Goal: Task Accomplishment & Management: Use online tool/utility

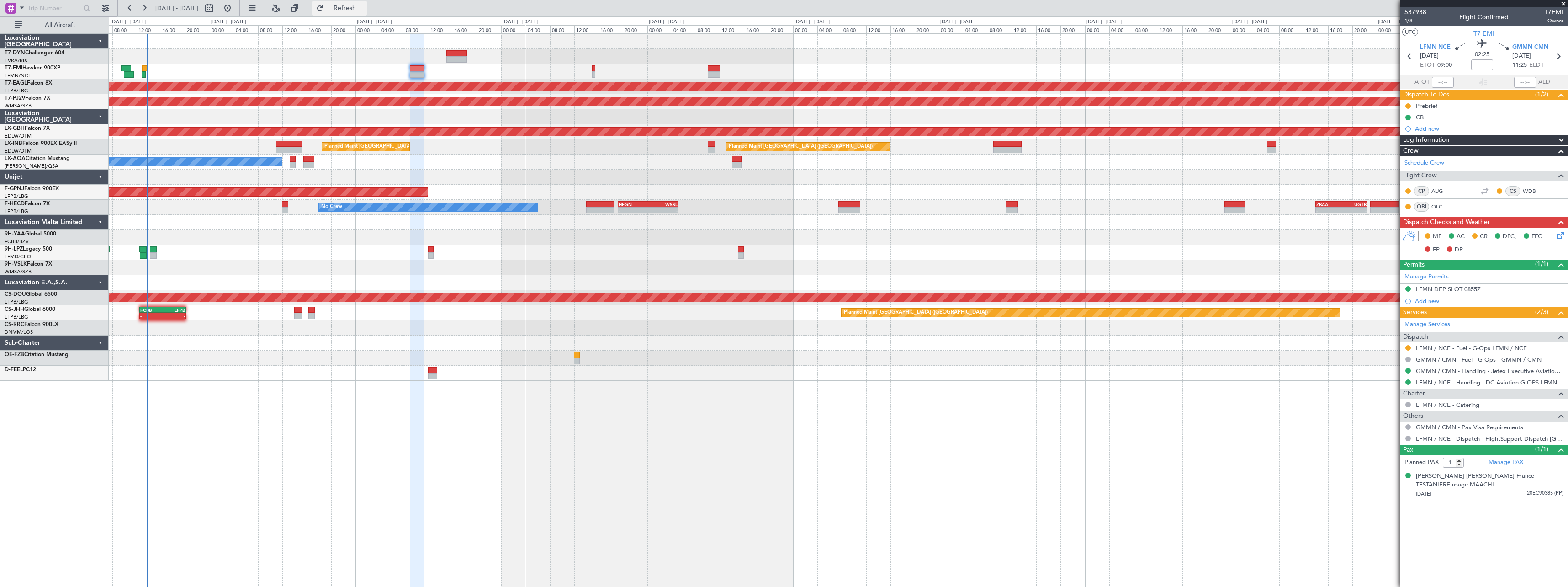
click at [357, 8] on span "Refresh" at bounding box center [345, 8] width 38 height 6
click at [364, 8] on span "Refresh" at bounding box center [345, 8] width 38 height 6
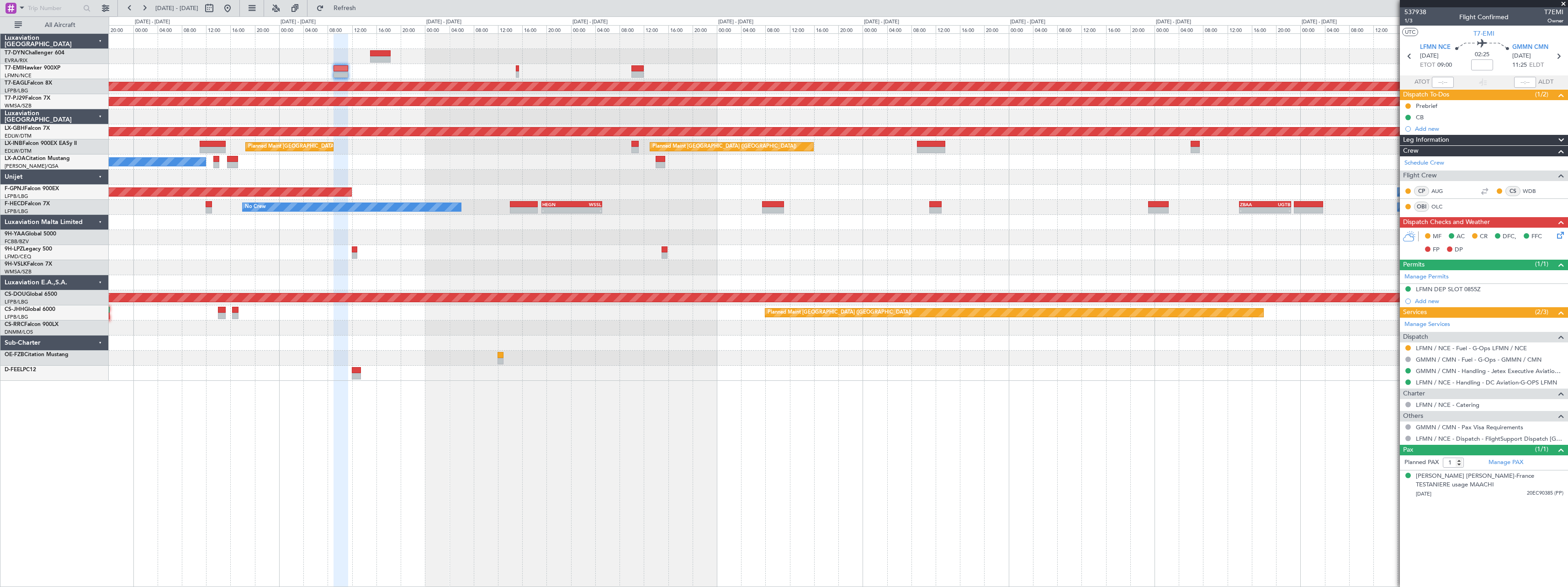
click at [262, 248] on div at bounding box center [838, 253] width 1458 height 15
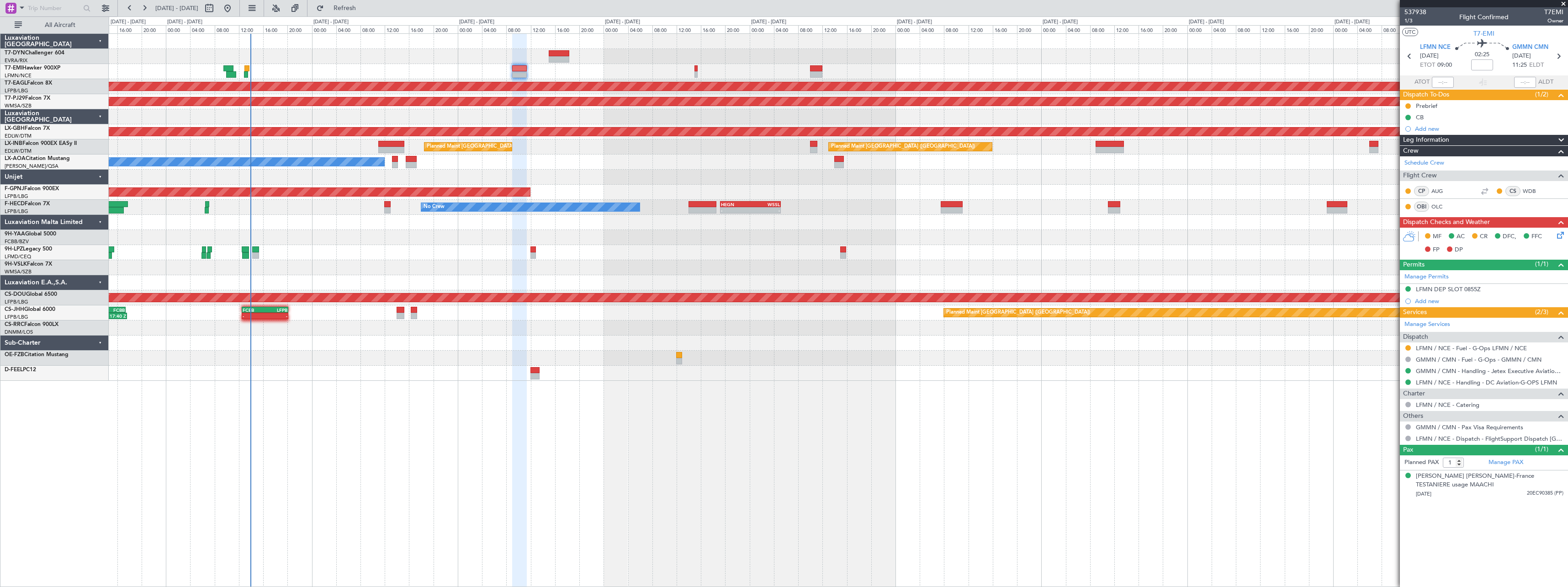
click at [605, 167] on div "No Crew Antwerp ([GEOGRAPHIC_DATA]) No Crew [GEOGRAPHIC_DATA] ([GEOGRAPHIC_DATA…" at bounding box center [838, 162] width 1458 height 15
click at [359, 15] on button "Refresh" at bounding box center [340, 8] width 55 height 14
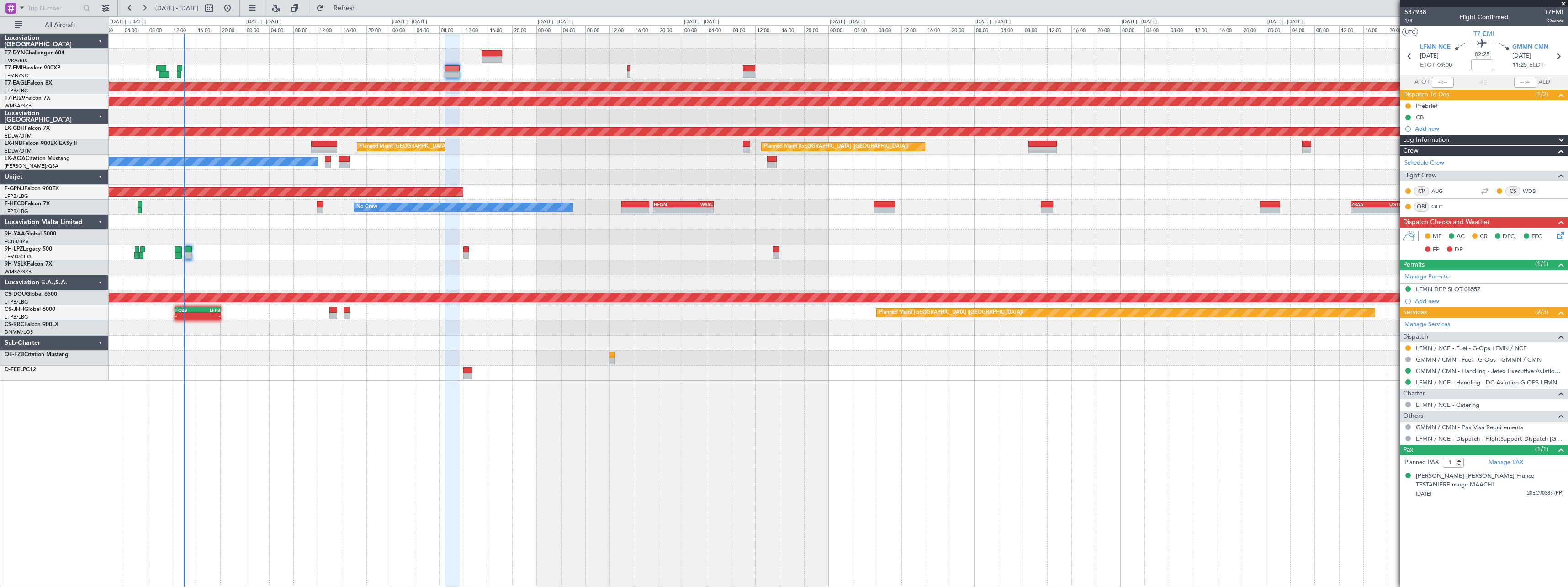
click at [529, 175] on div at bounding box center [838, 177] width 1458 height 15
click at [342, 13] on button "Refresh" at bounding box center [340, 8] width 55 height 14
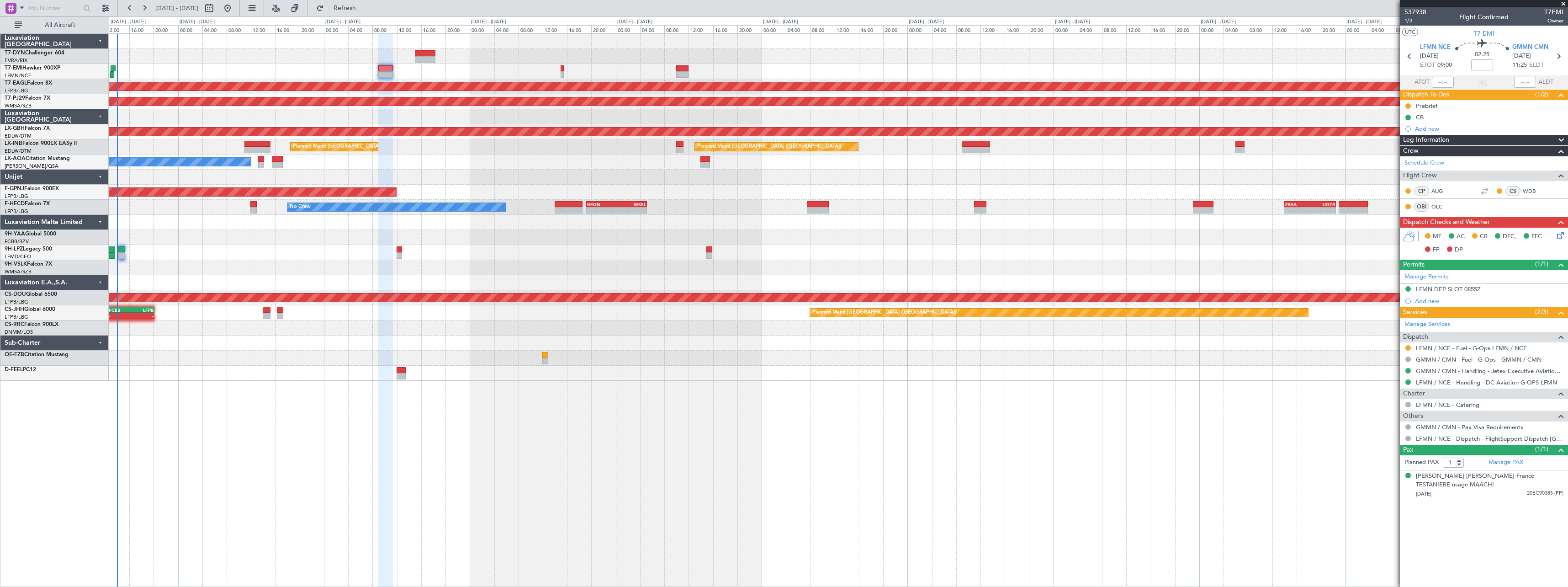
click at [246, 54] on div at bounding box center [838, 56] width 1458 height 15
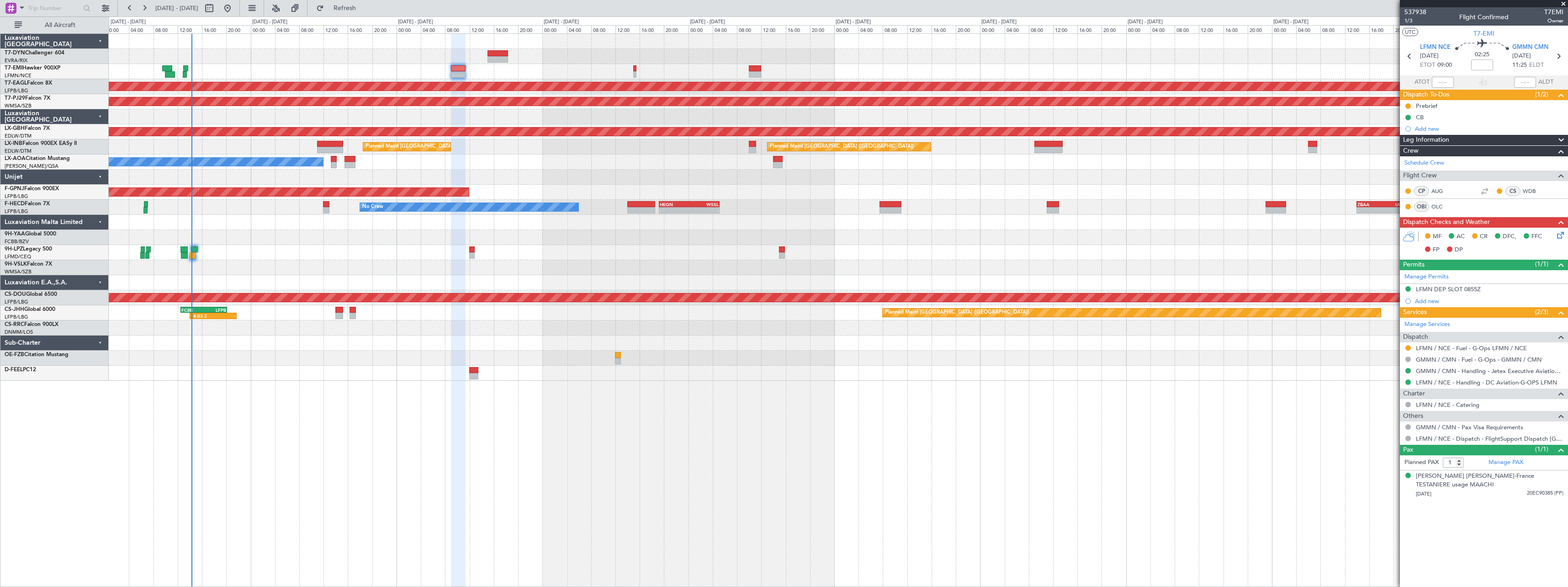
click at [412, 61] on div at bounding box center [838, 56] width 1458 height 15
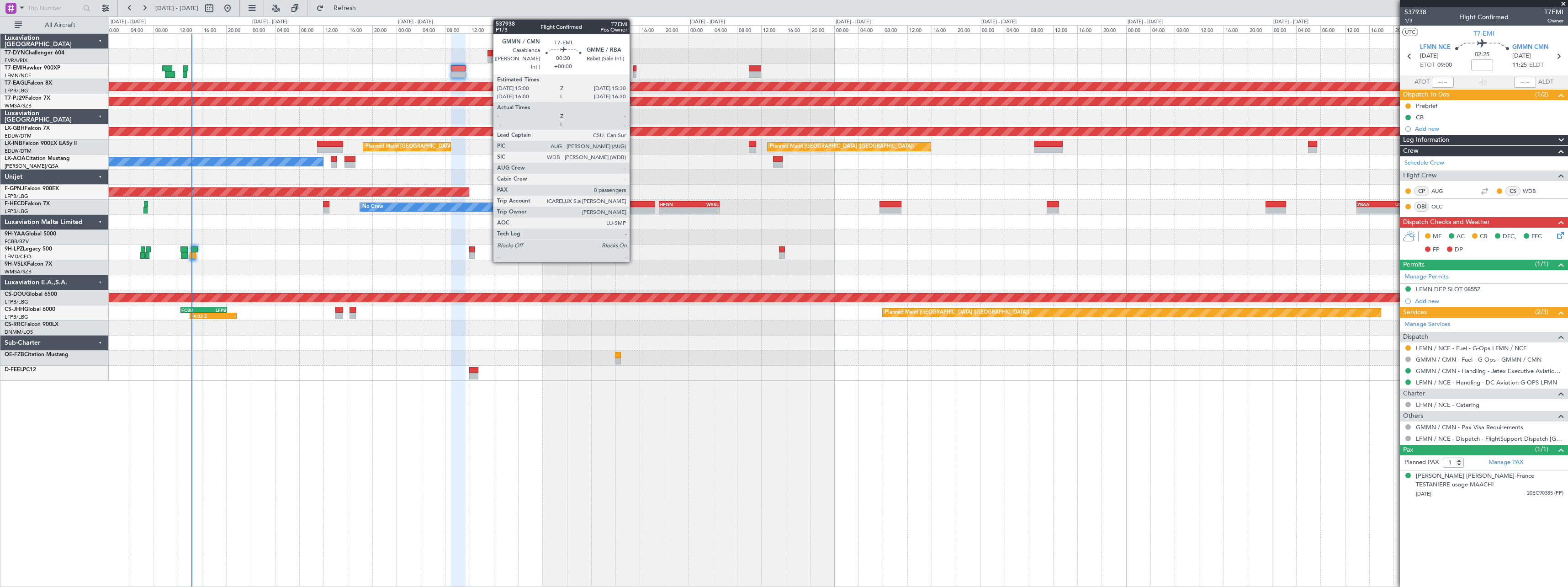
click at [633, 65] on div at bounding box center [635, 68] width 3 height 6
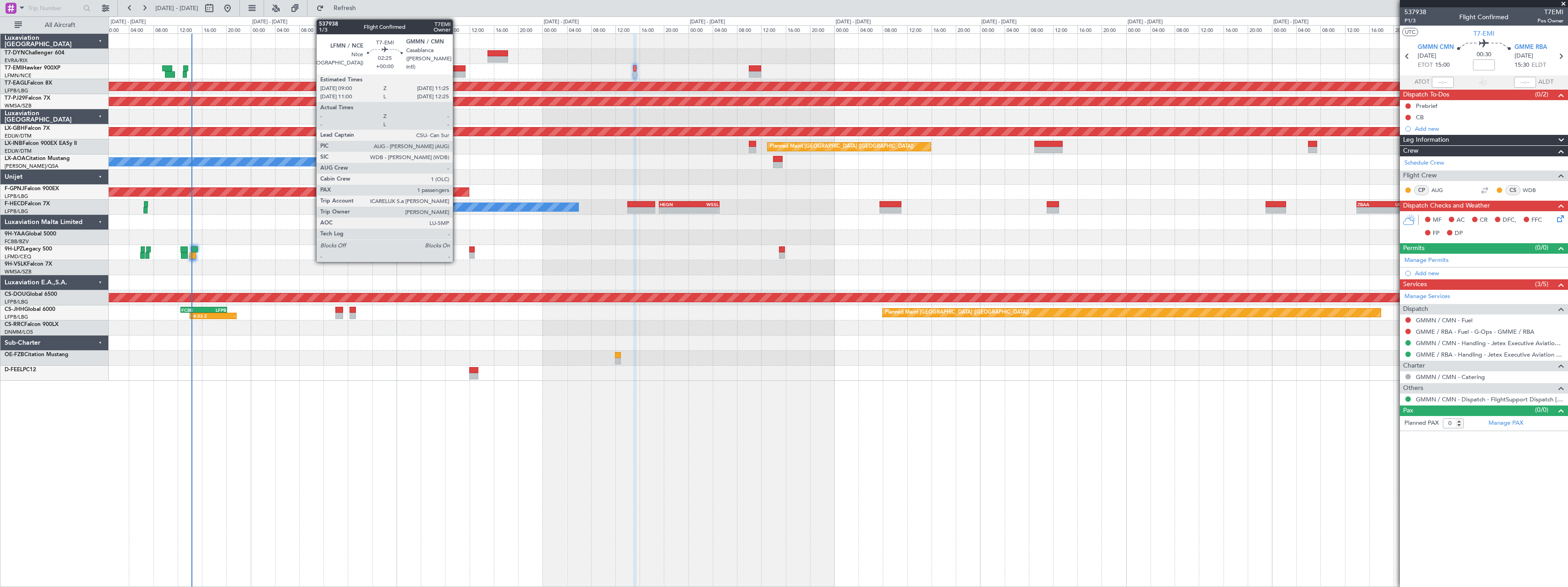
click at [457, 71] on div at bounding box center [459, 68] width 15 height 6
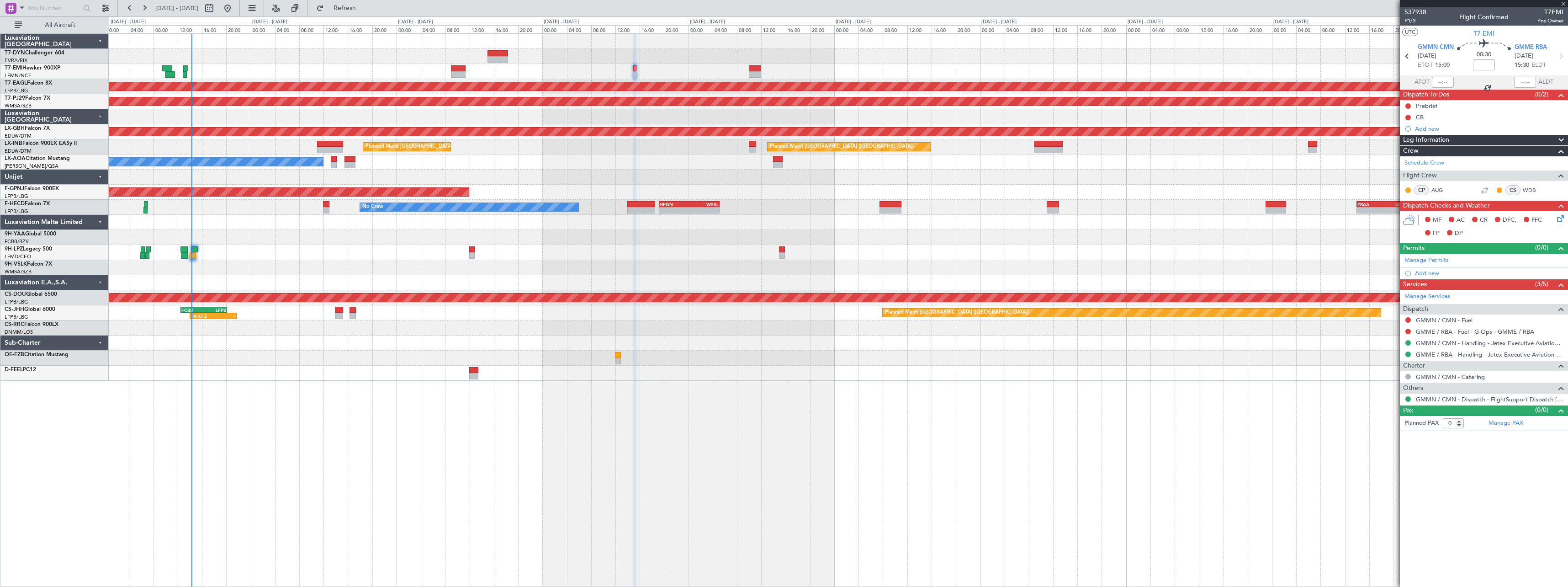
type input "1"
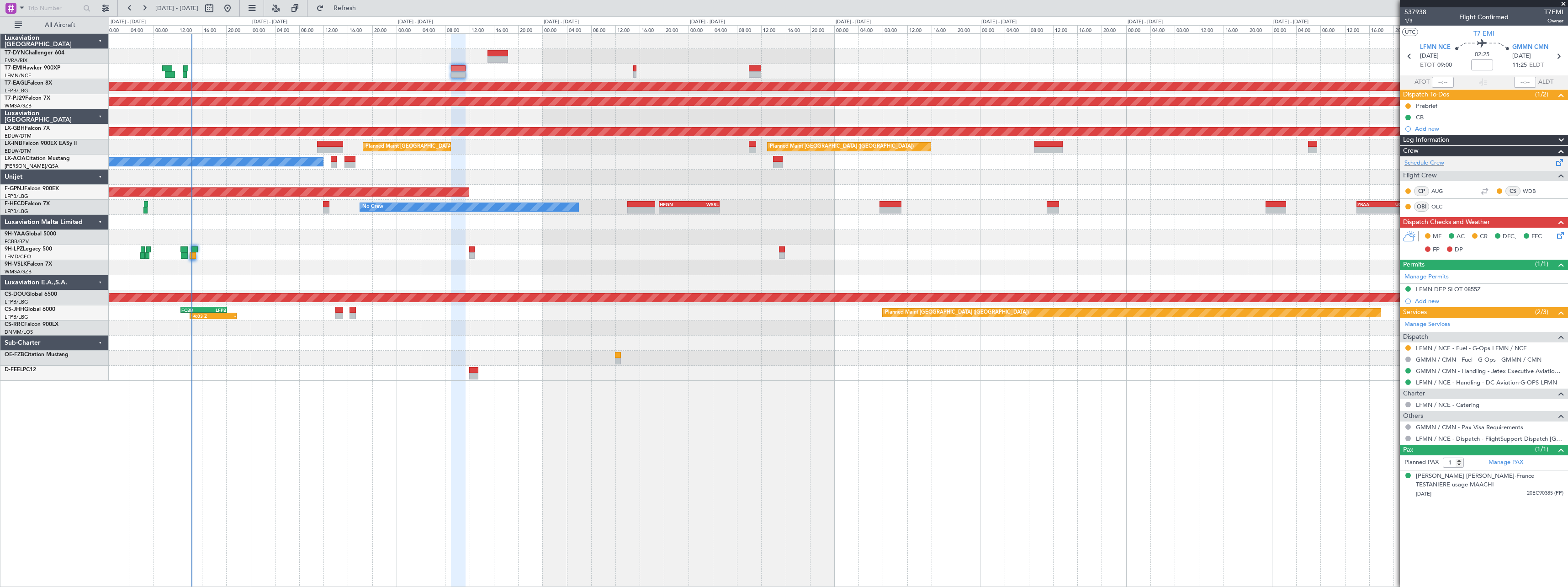
click at [1556, 164] on span at bounding box center [1560, 161] width 11 height 7
click at [1558, 164] on span at bounding box center [1560, 161] width 11 height 7
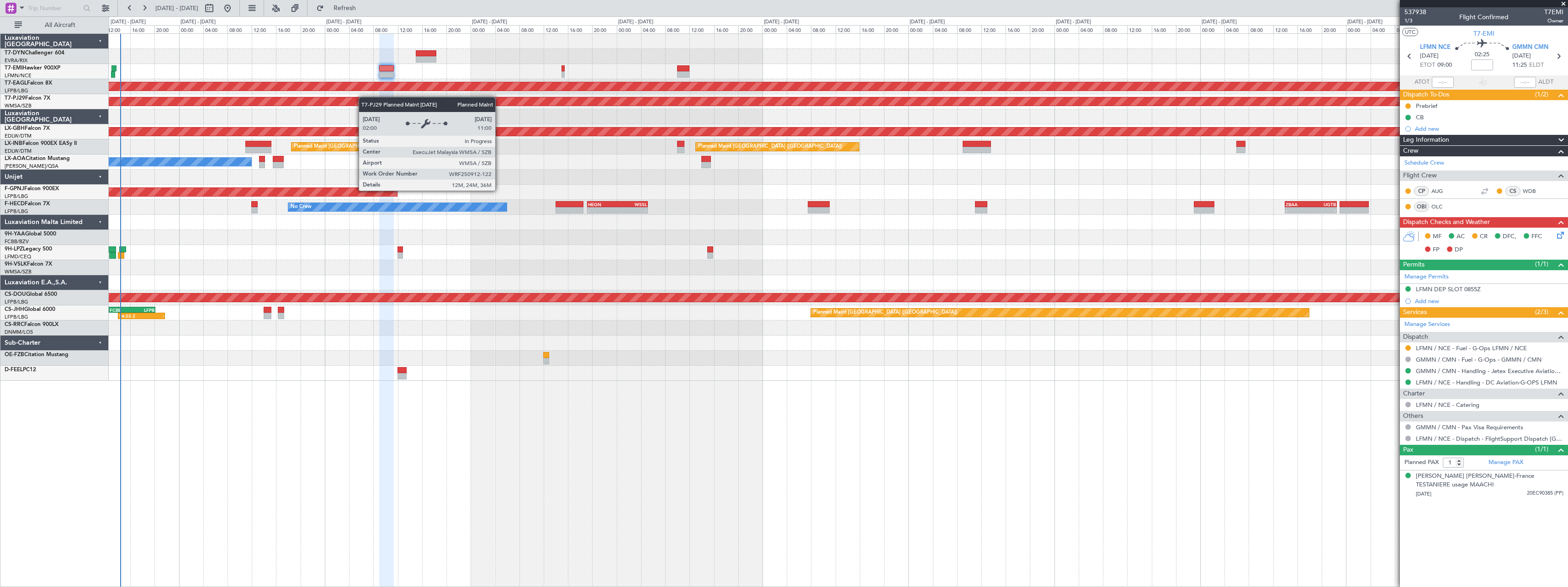
click at [370, 97] on div "No Crew Planned Maint [GEOGRAPHIC_DATA] (Al Maktoum Intl) Planned Maint [GEOGRA…" at bounding box center [838, 207] width 1458 height 347
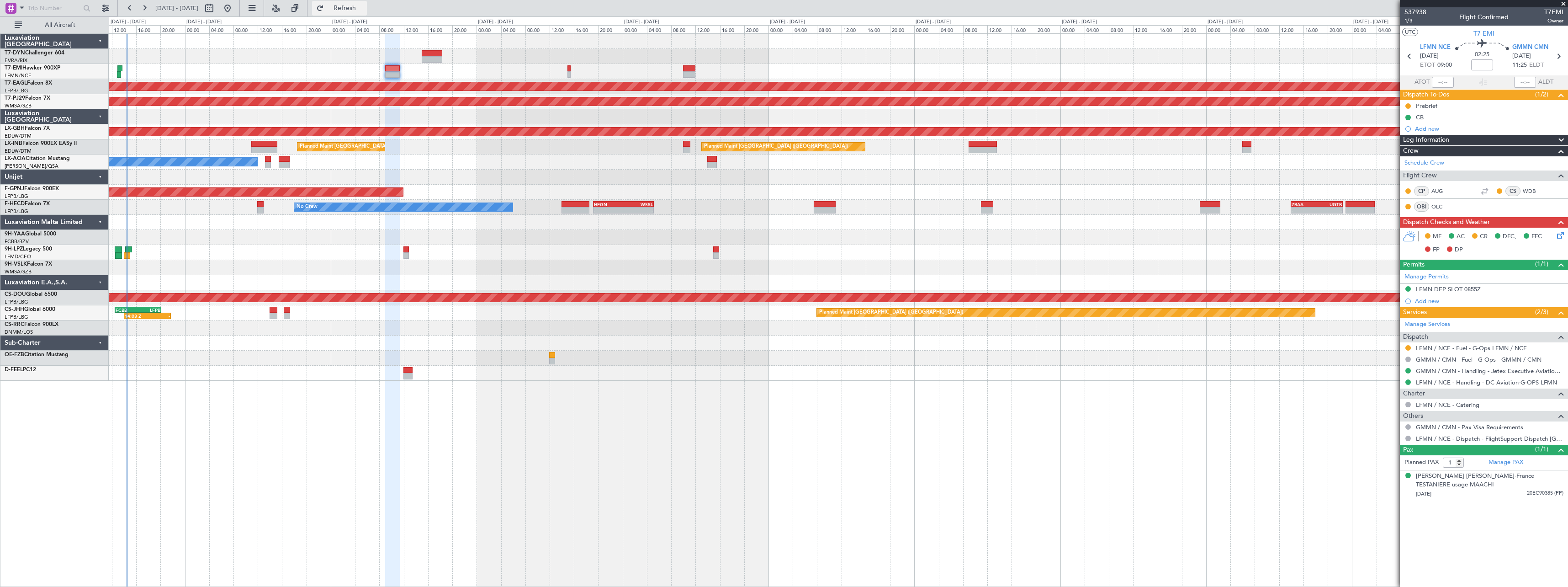
click at [350, 8] on button "Refresh" at bounding box center [340, 8] width 55 height 14
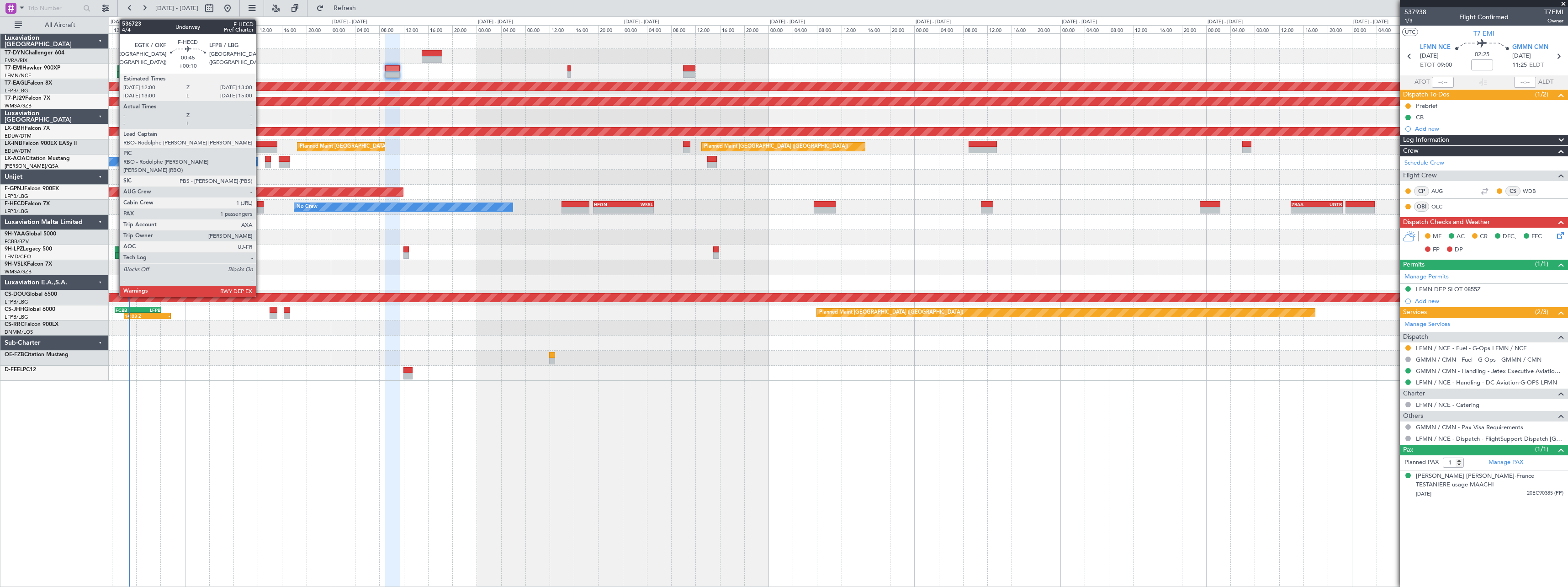
click at [260, 205] on div at bounding box center [260, 204] width 6 height 6
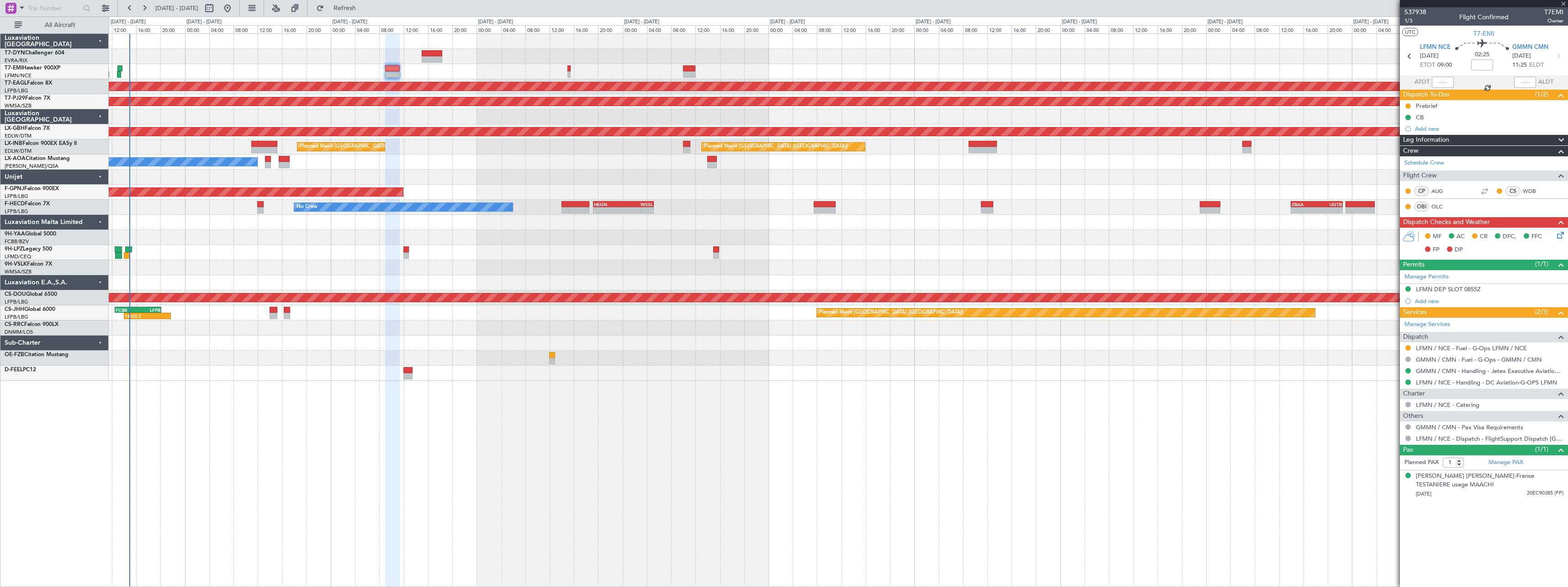
type input "+00:10"
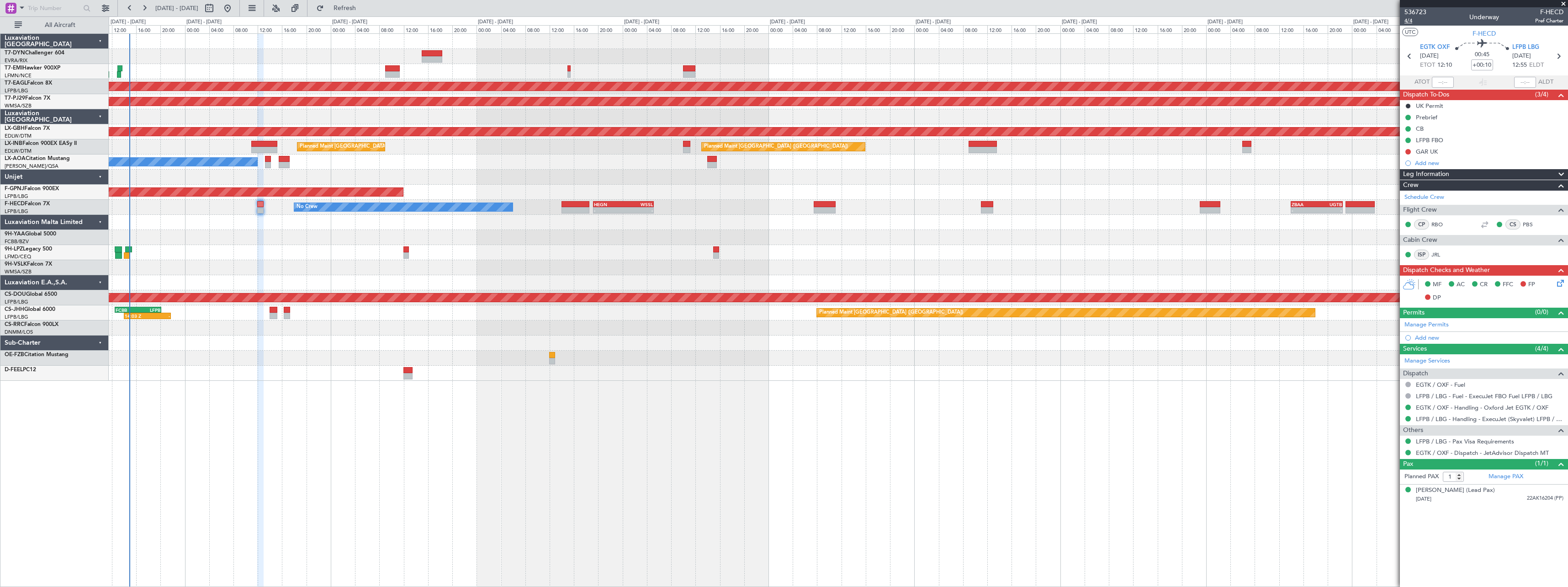
click at [1409, 21] on span "4/4" at bounding box center [1415, 21] width 22 height 8
click at [364, 8] on span "Refresh" at bounding box center [345, 8] width 38 height 6
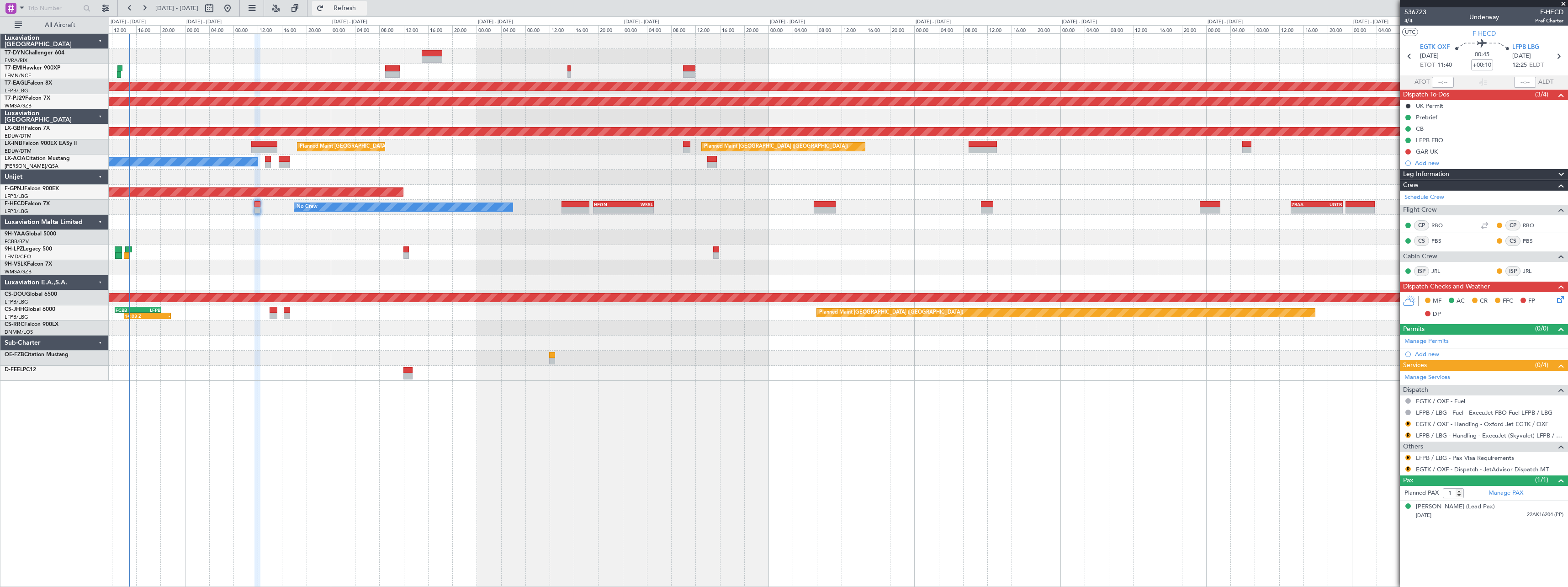
click at [359, 15] on button "Refresh" at bounding box center [340, 8] width 55 height 14
click at [1409, 23] on span "4/4" at bounding box center [1415, 21] width 22 height 8
click at [1413, 12] on span "536723" at bounding box center [1415, 12] width 22 height 10
click at [367, 2] on button "Refresh" at bounding box center [340, 8] width 55 height 14
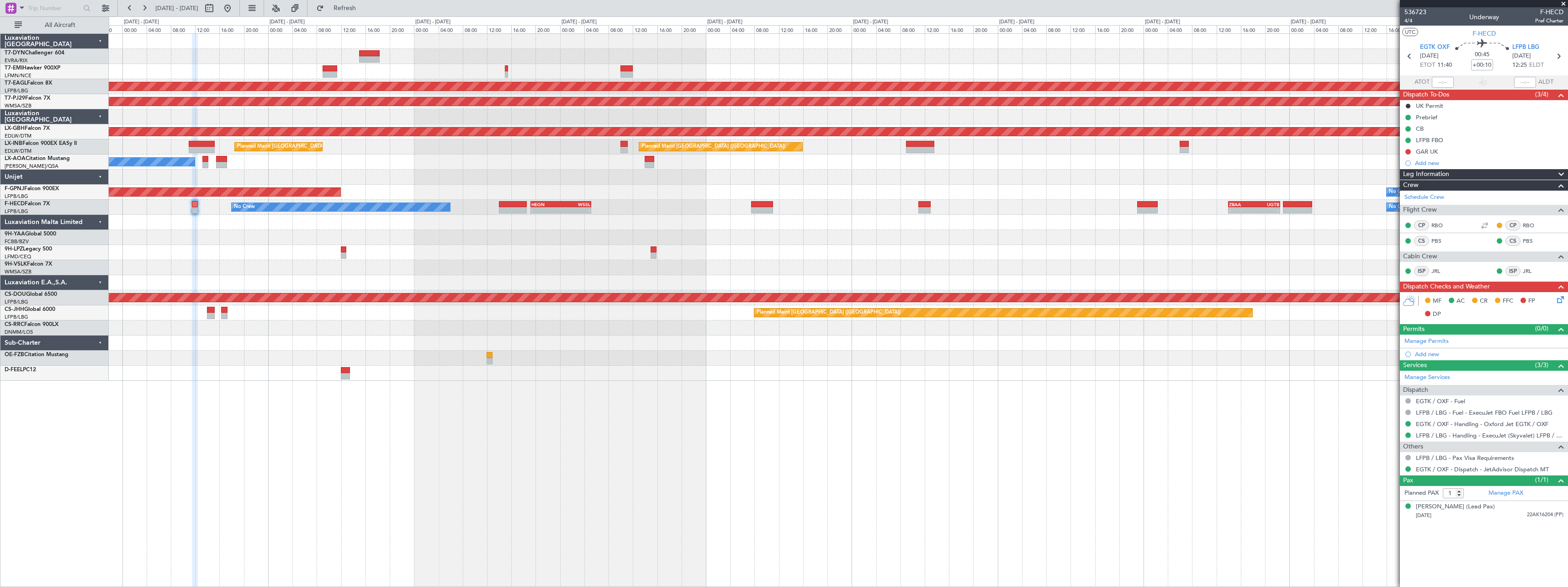
click at [466, 233] on div at bounding box center [838, 238] width 1458 height 15
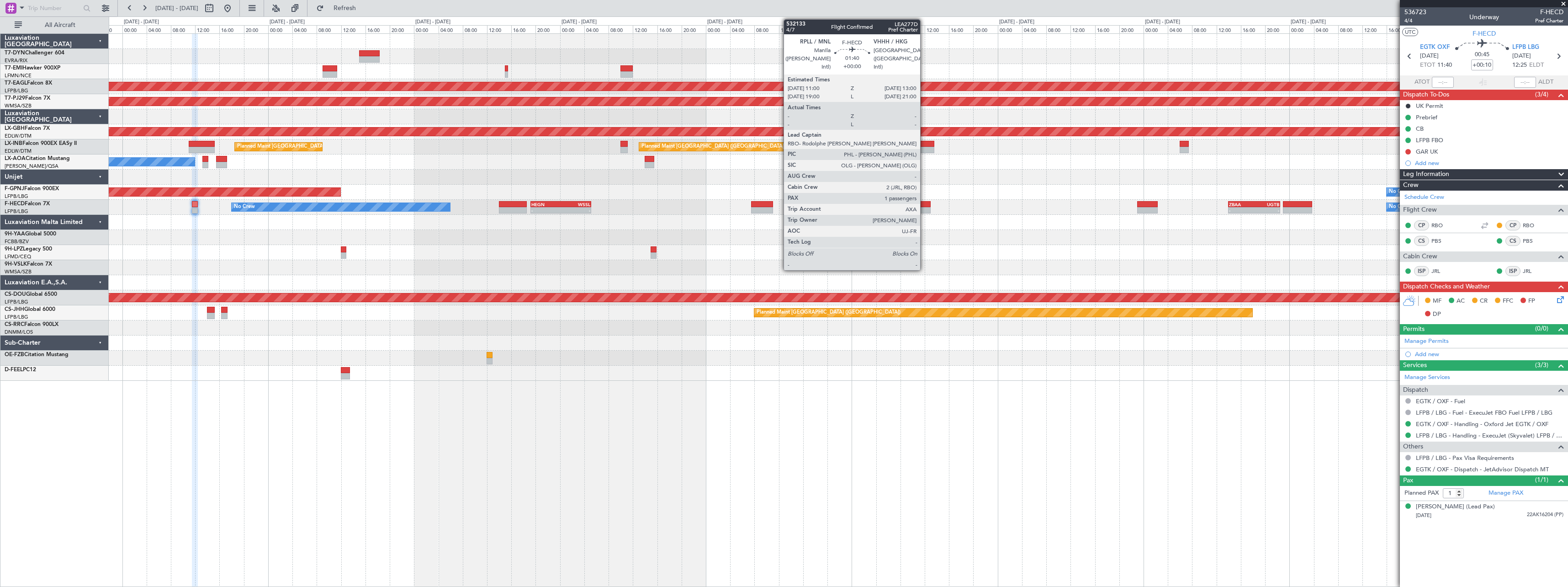
click at [924, 203] on div at bounding box center [924, 204] width 12 height 6
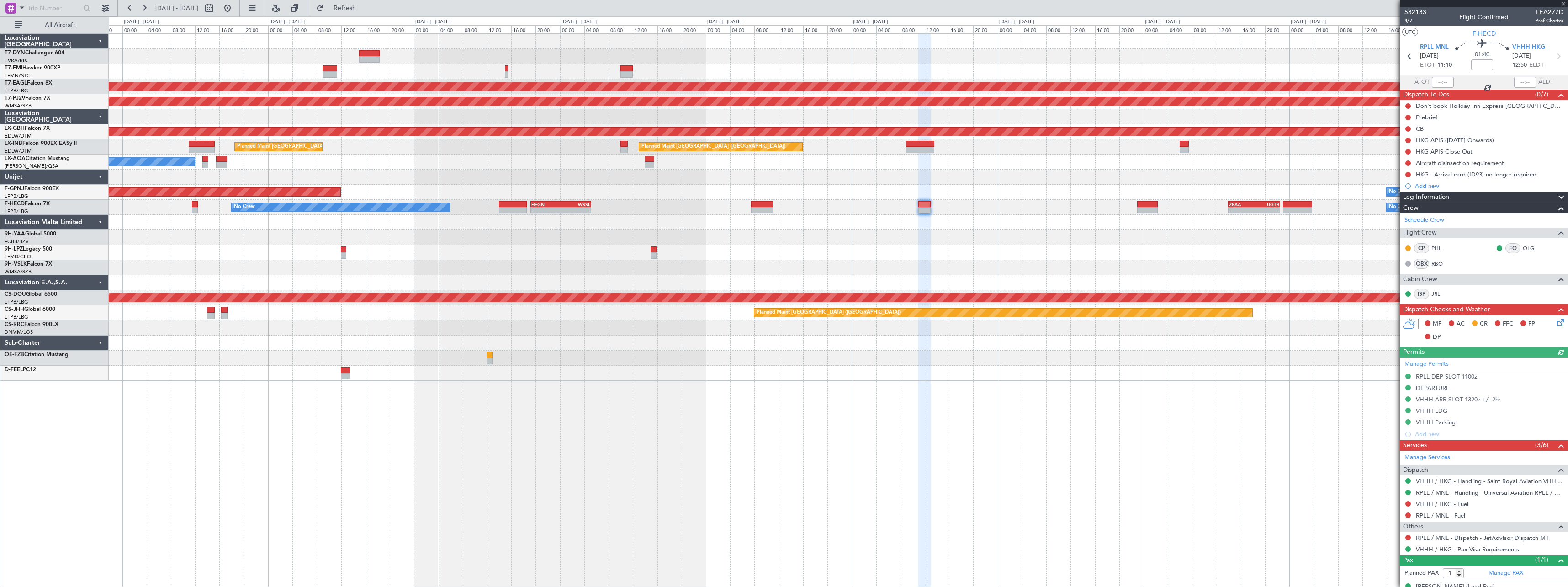
scroll to position [14, 0]
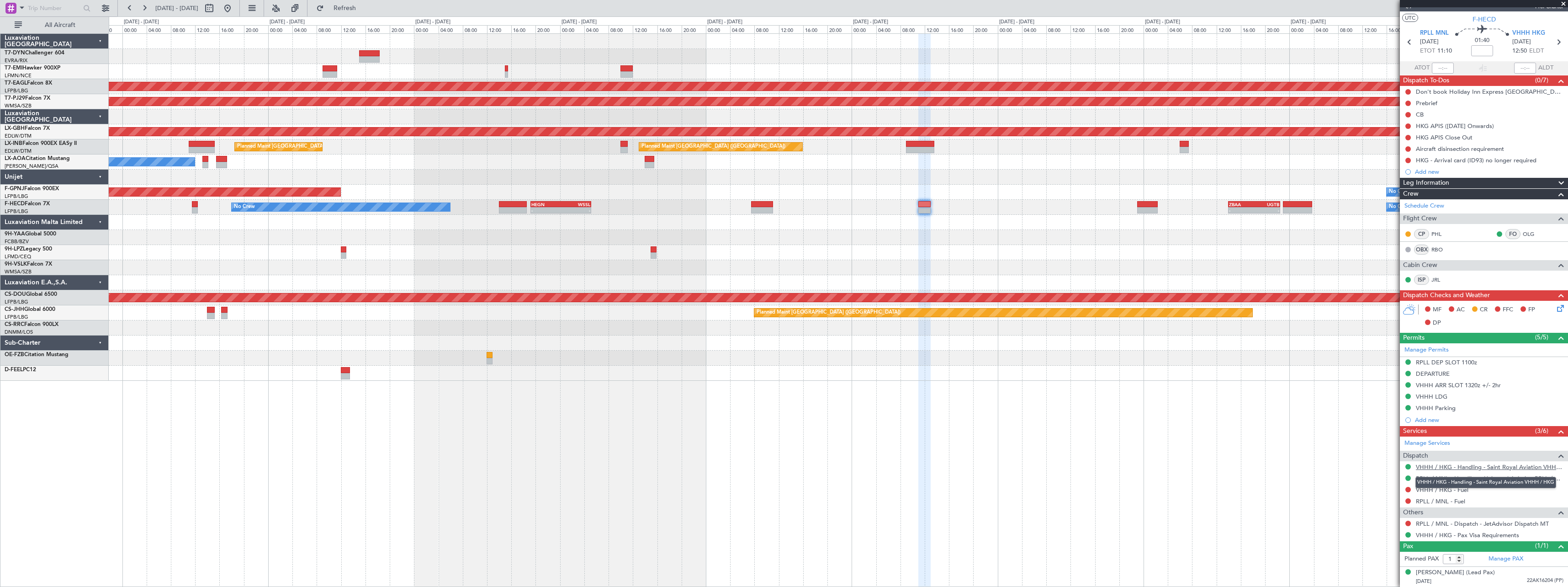
click at [1536, 466] on link "VHHH / HKG - Handling - Saint Royal Aviation VHHH / HKG" at bounding box center [1490, 466] width 148 height 8
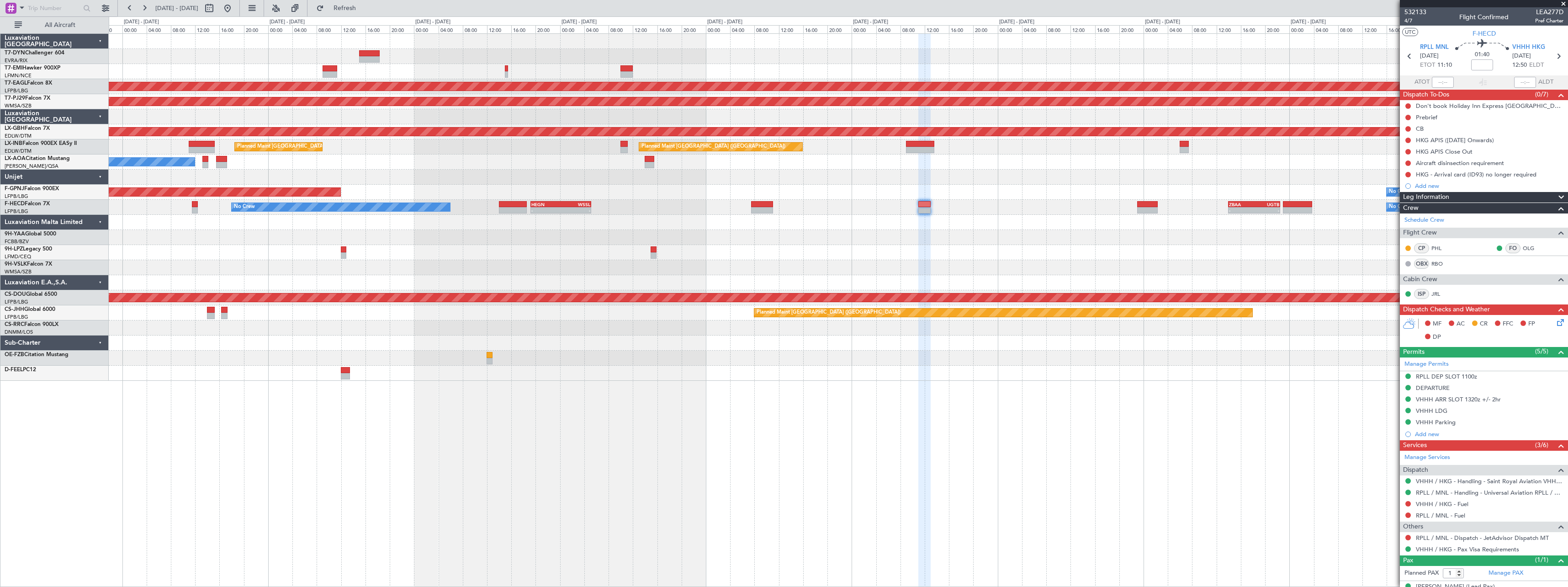
scroll to position [14, 0]
